Goal: Information Seeking & Learning: Understand process/instructions

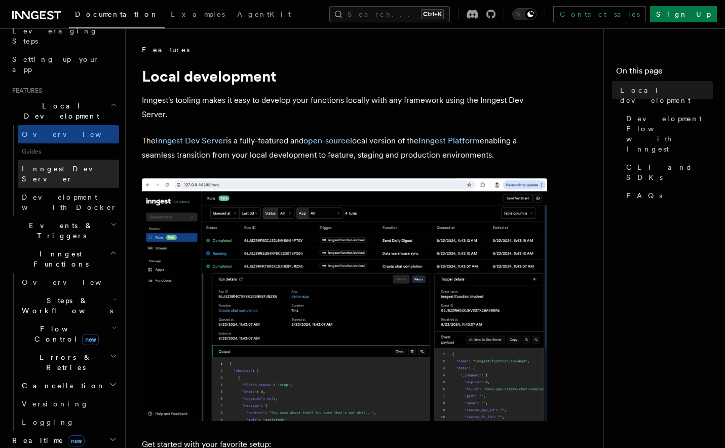
scroll to position [173, 0]
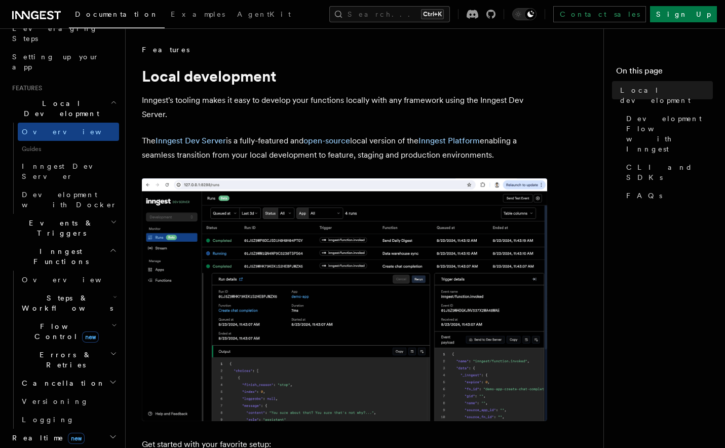
click at [68, 293] on span "Steps & Workflows" at bounding box center [65, 303] width 95 height 20
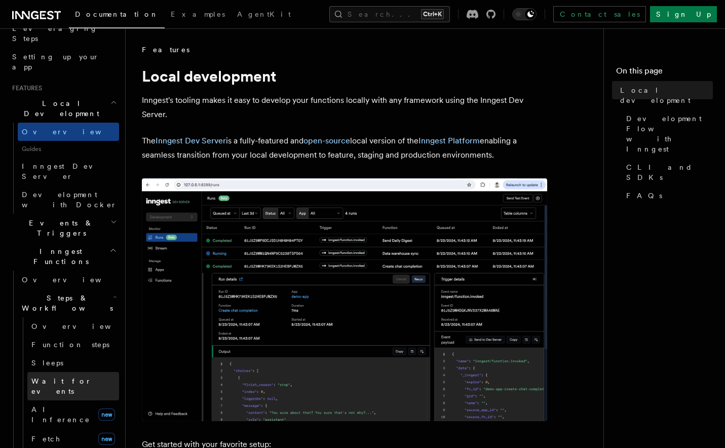
click at [65, 377] on span "Wait for events" at bounding box center [61, 386] width 60 height 18
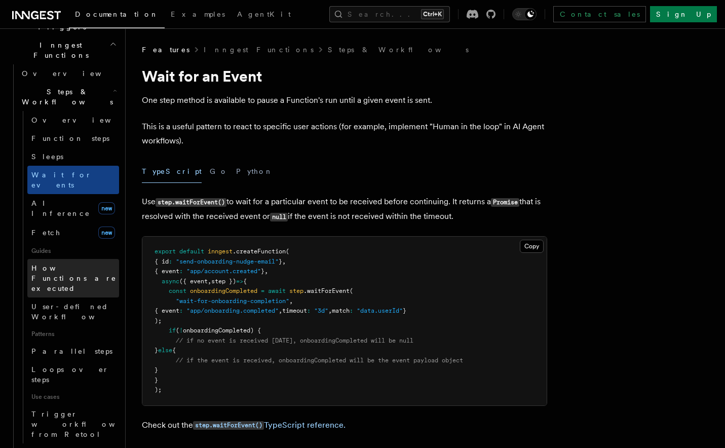
scroll to position [289, 0]
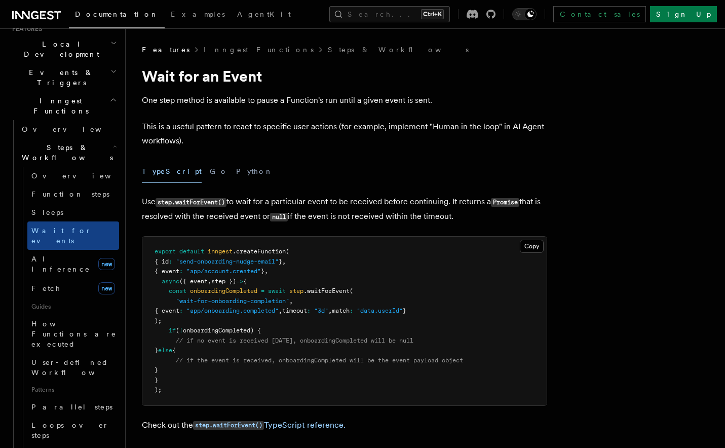
scroll to position [231, 0]
click at [73, 191] on span "Function steps" at bounding box center [70, 195] width 78 height 8
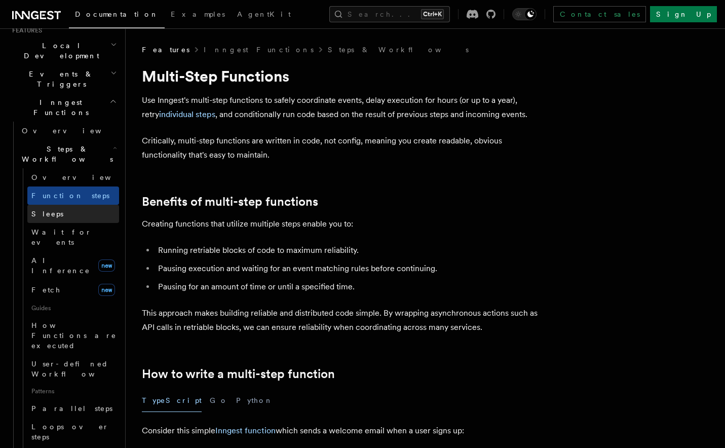
click at [59, 205] on link "Sleeps" at bounding box center [73, 214] width 92 height 18
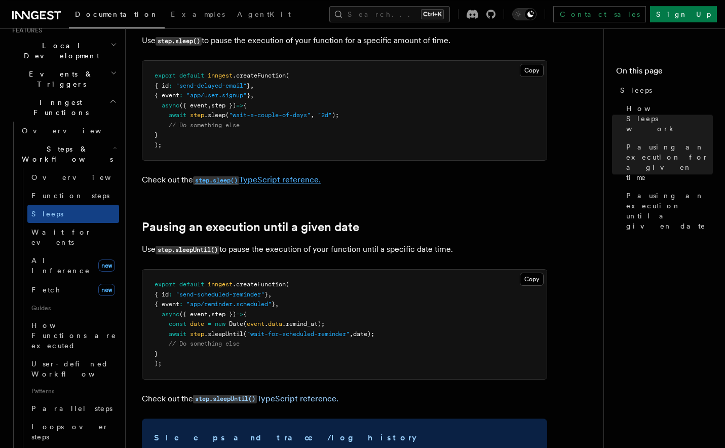
scroll to position [404, 0]
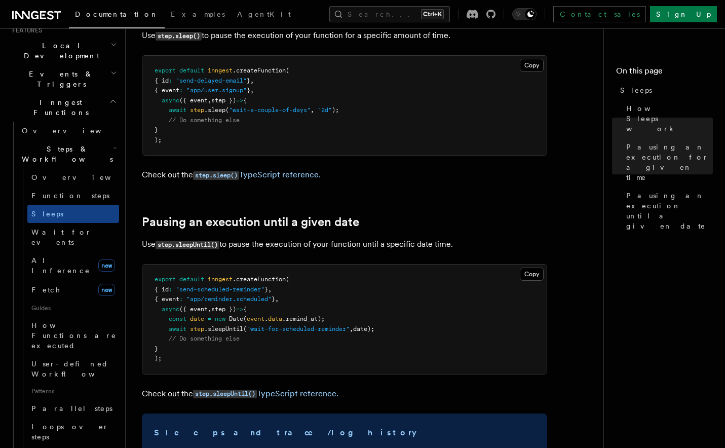
drag, startPoint x: 169, startPoint y: 320, endPoint x: 395, endPoint y: 331, distance: 226.2
click at [395, 331] on pre "export default inngest .createFunction ( { id : "send-scheduled-reminder" } , {…" at bounding box center [344, 318] width 404 height 109
copy code "const date = new Date ( event . data .remind_at); await step .sleepUntil ( "wai…"
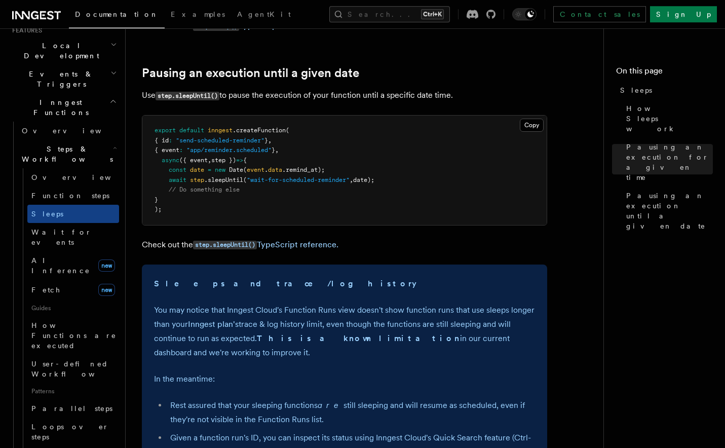
scroll to position [553, 0]
click at [365, 66] on article "Features Inngest Functions Steps & Workflows Sleeps Two step methods, step.slee…" at bounding box center [368, 84] width 453 height 1185
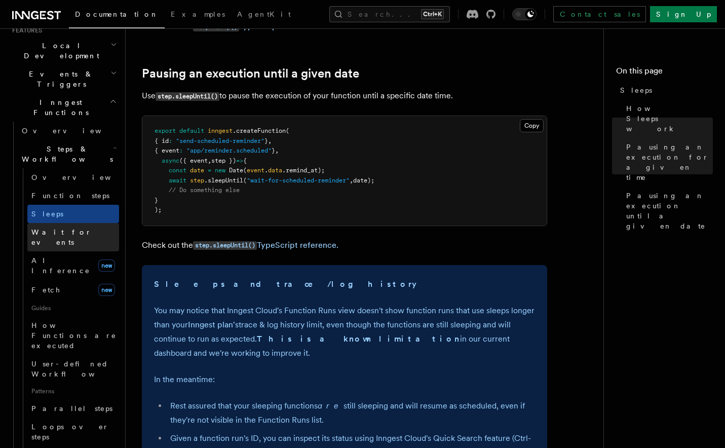
click at [69, 227] on span "Wait for events" at bounding box center [75, 237] width 88 height 20
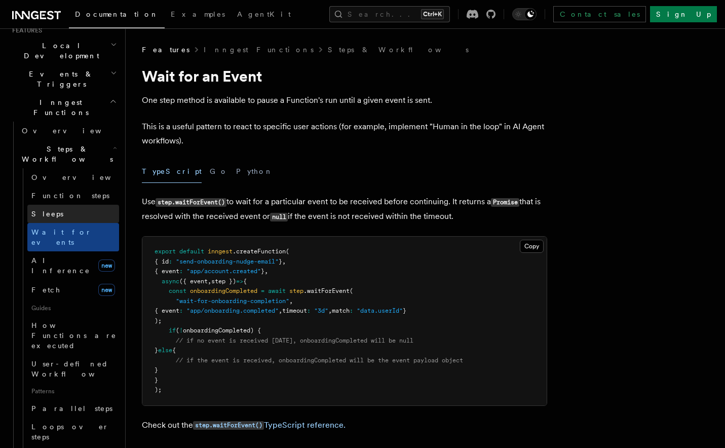
click at [70, 205] on link "Sleeps" at bounding box center [73, 214] width 92 height 18
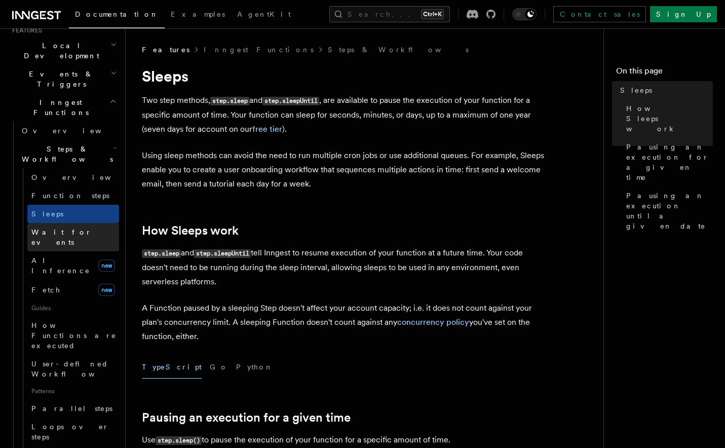
click at [70, 228] on span "Wait for events" at bounding box center [61, 237] width 60 height 18
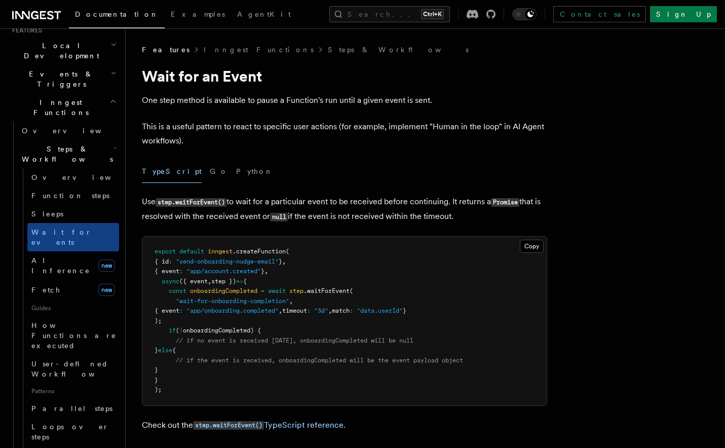
drag, startPoint x: 169, startPoint y: 291, endPoint x: 178, endPoint y: 369, distance: 79.1
click at [178, 369] on pre "export default inngest .createFunction ( { id : "send-onboarding-nudge-email" }…" at bounding box center [344, 321] width 404 height 169
copy code "const onboardingCompleted = await step .waitForEvent ( "wait-for-onboarding-com…"
